Goal: Understand process/instructions

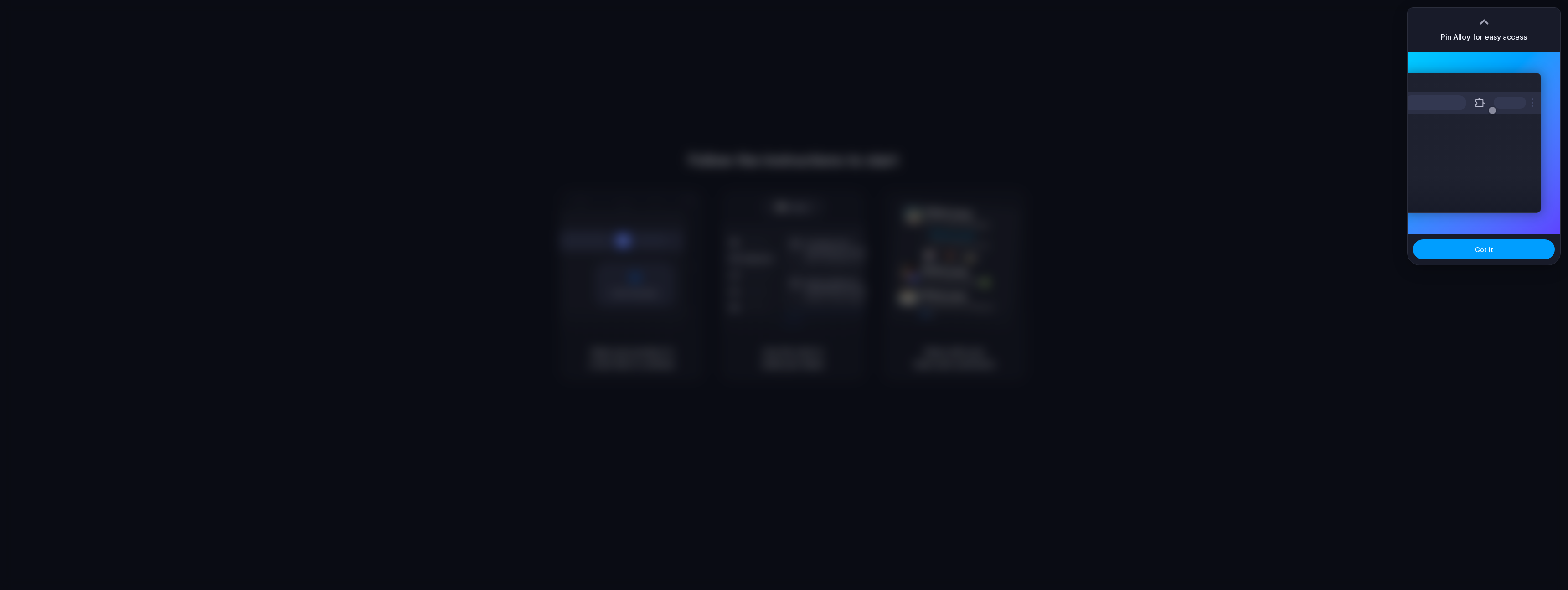
click at [1440, 258] on button "Got it" at bounding box center [1483, 249] width 142 height 20
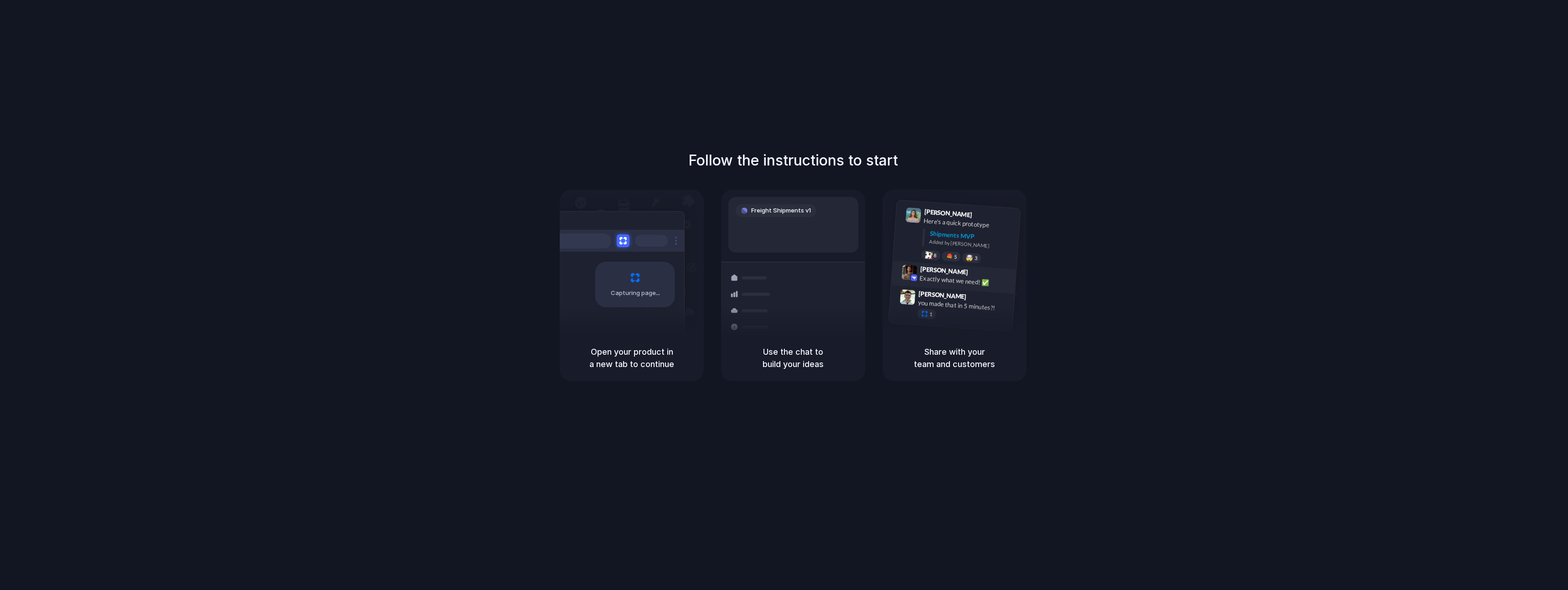
click at [991, 281] on div "Exactly what we need! ✅" at bounding box center [964, 281] width 91 height 16
click at [1066, 270] on div "Follow the instructions to start Capturing page Open your product in a new tab …" at bounding box center [793, 266] width 1568 height 232
